Goal: Task Accomplishment & Management: Use online tool/utility

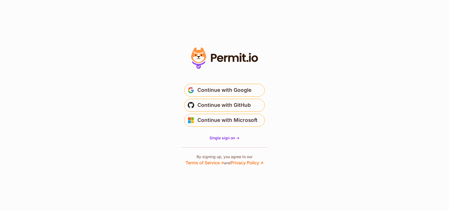
click at [144, 123] on section "Or" at bounding box center [224, 105] width 449 height 211
click at [248, 103] on span "Continue with GitHub" at bounding box center [223, 105] width 53 height 9
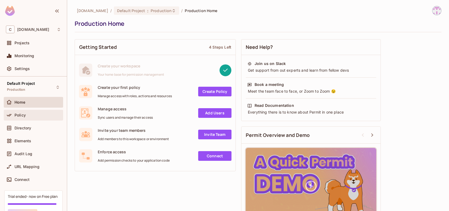
click at [31, 114] on div "Policy" at bounding box center [38, 115] width 46 height 4
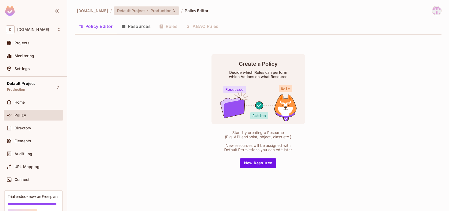
click at [151, 9] on span "Production" at bounding box center [161, 10] width 21 height 5
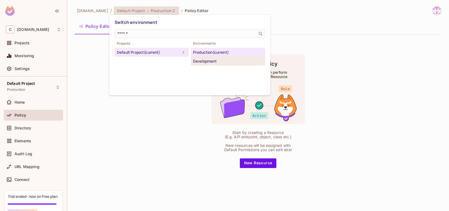
click at [204, 61] on div "Development" at bounding box center [228, 61] width 70 height 6
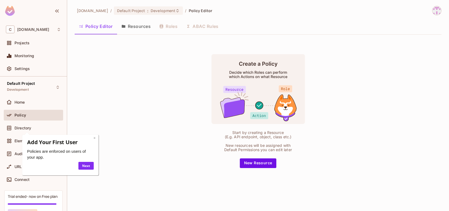
click at [94, 138] on link "×" at bounding box center [94, 137] width 2 height 5
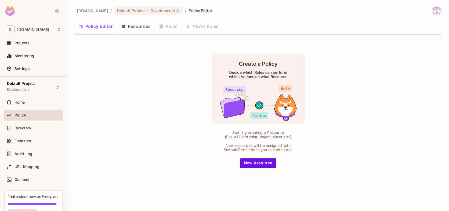
click at [115, 128] on div "Start by creating a Resource (E.g. API endpoint, object, class etc.) New resour…" at bounding box center [258, 111] width 367 height 144
click at [434, 13] on img at bounding box center [436, 10] width 9 height 9
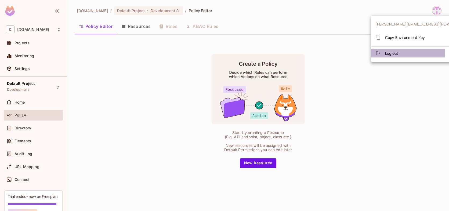
click at [397, 53] on span "Log out" at bounding box center [391, 53] width 13 height 5
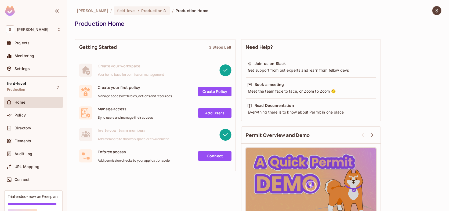
click at [345, 13] on div "[PERSON_NAME] / field-level : Production / Production Home" at bounding box center [258, 10] width 367 height 9
click at [35, 114] on div "Policy" at bounding box center [38, 115] width 46 height 4
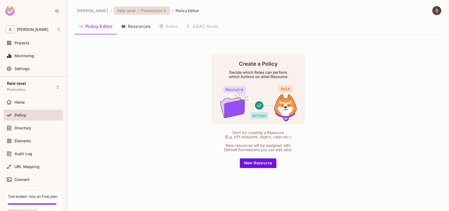
click at [141, 11] on span "Production" at bounding box center [151, 10] width 21 height 5
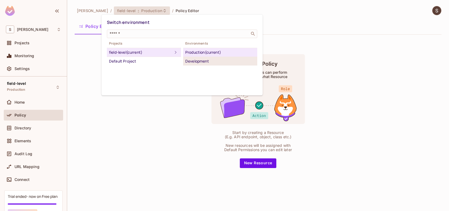
click at [195, 60] on div "Development" at bounding box center [220, 61] width 70 height 6
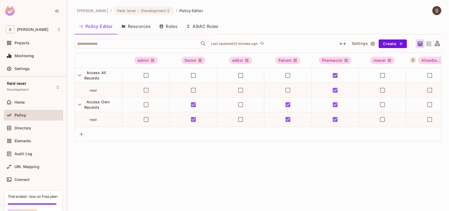
click at [100, 172] on div "[PERSON_NAME] / field-level : Development / Policy Editor Policy Editor Resourc…" at bounding box center [258, 105] width 382 height 211
click at [112, 194] on div "[PERSON_NAME] / field-level : Development / Policy Editor Policy Editor Resourc…" at bounding box center [258, 105] width 382 height 211
